Goal: Navigation & Orientation: Find specific page/section

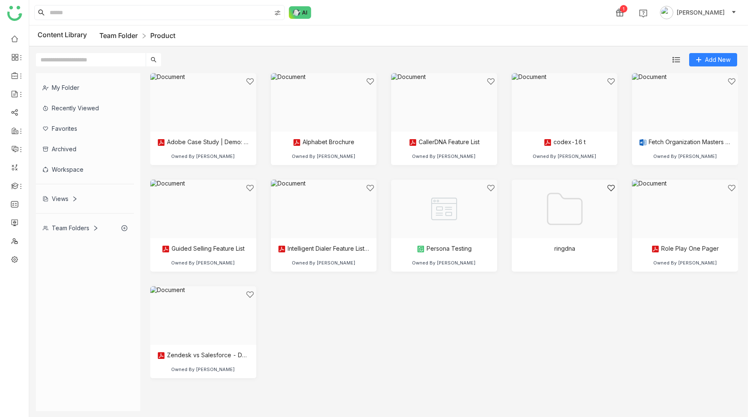
click at [119, 33] on link "Team Folder" at bounding box center [118, 35] width 38 height 8
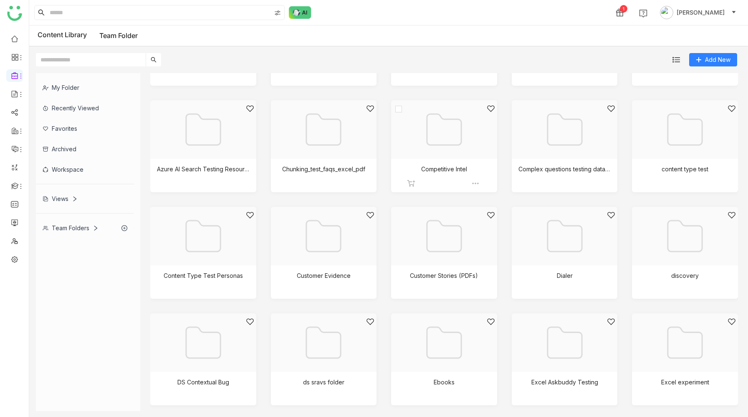
scroll to position [93, 0]
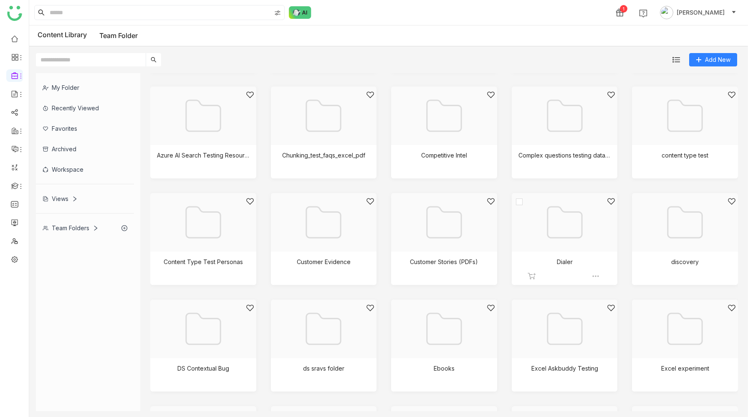
click at [595, 237] on div at bounding box center [562, 232] width 92 height 71
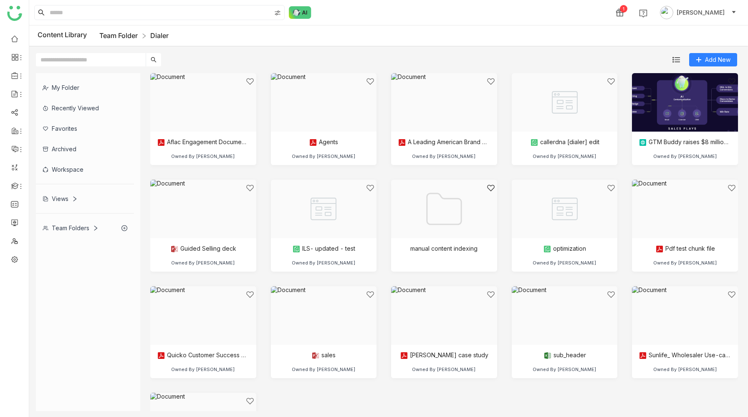
click at [121, 37] on link "Team Folder" at bounding box center [118, 35] width 38 height 8
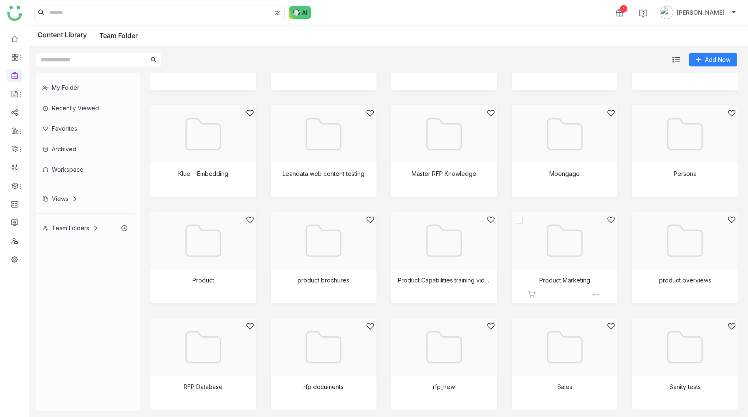
scroll to position [505, 0]
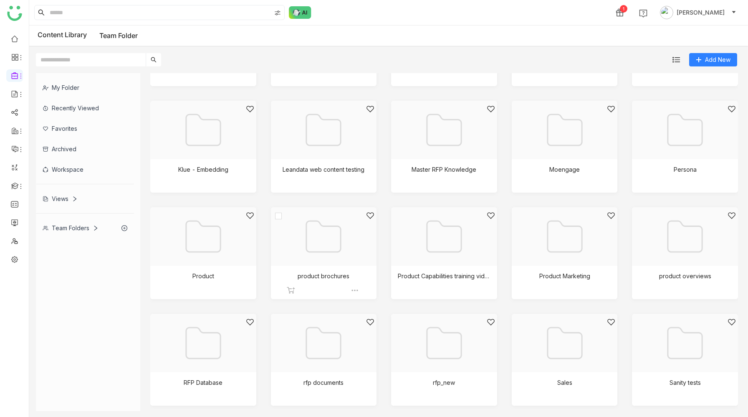
click at [312, 235] on div at bounding box center [321, 246] width 92 height 71
